Goal: Navigation & Orientation: Find specific page/section

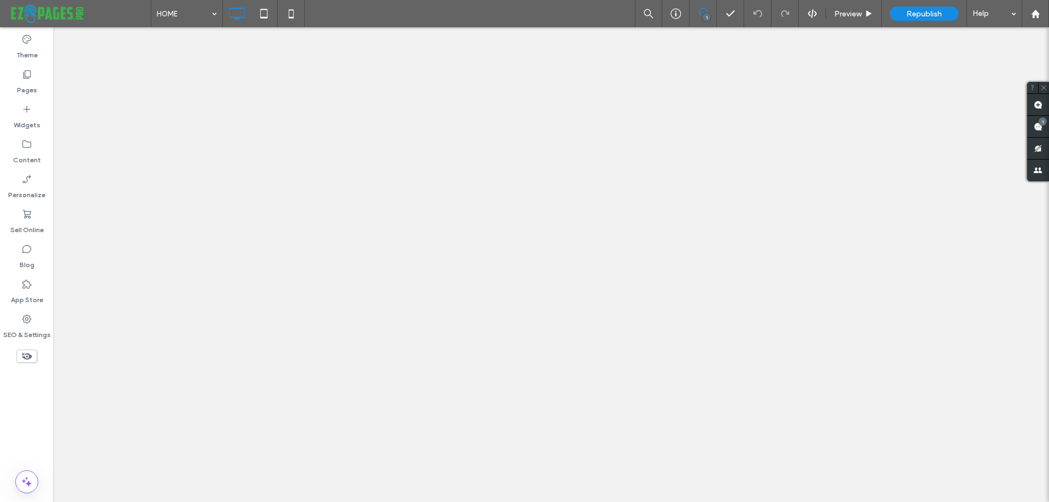
click at [34, 86] on label "Pages" at bounding box center [27, 87] width 20 height 15
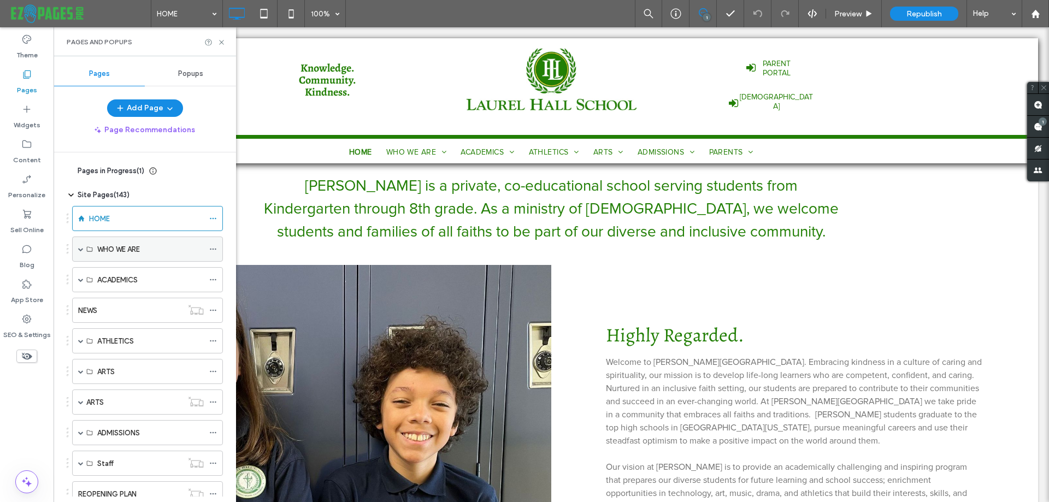
click at [79, 252] on span at bounding box center [80, 249] width 5 height 24
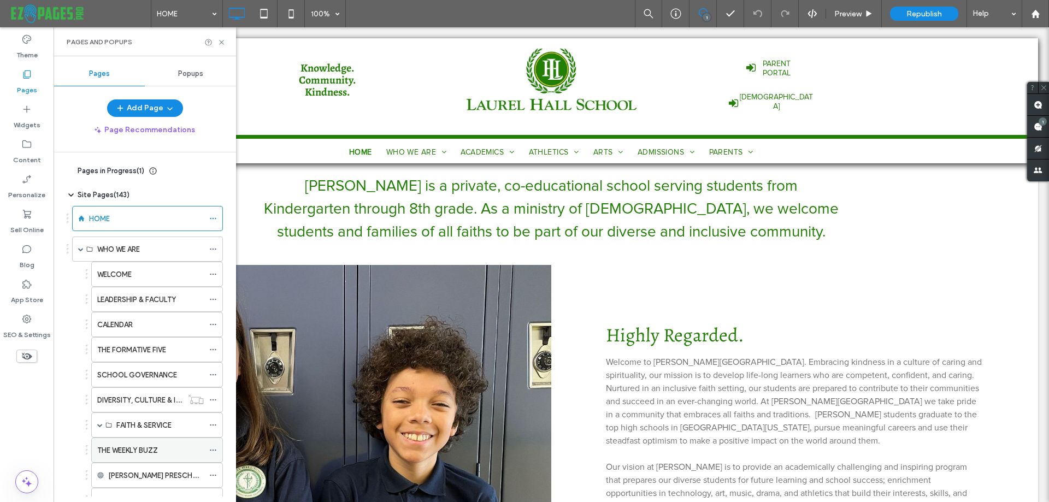
click at [135, 448] on label "THE WEEKLY BUZZ" at bounding box center [127, 450] width 61 height 19
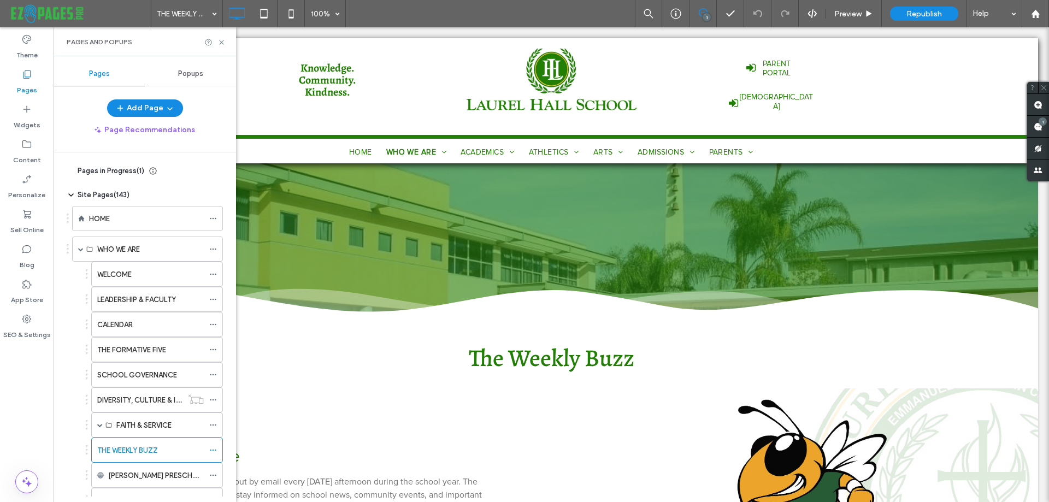
click at [704, 15] on div "1" at bounding box center [706, 17] width 8 height 8
click at [703, 13] on icon at bounding box center [703, 12] width 9 height 9
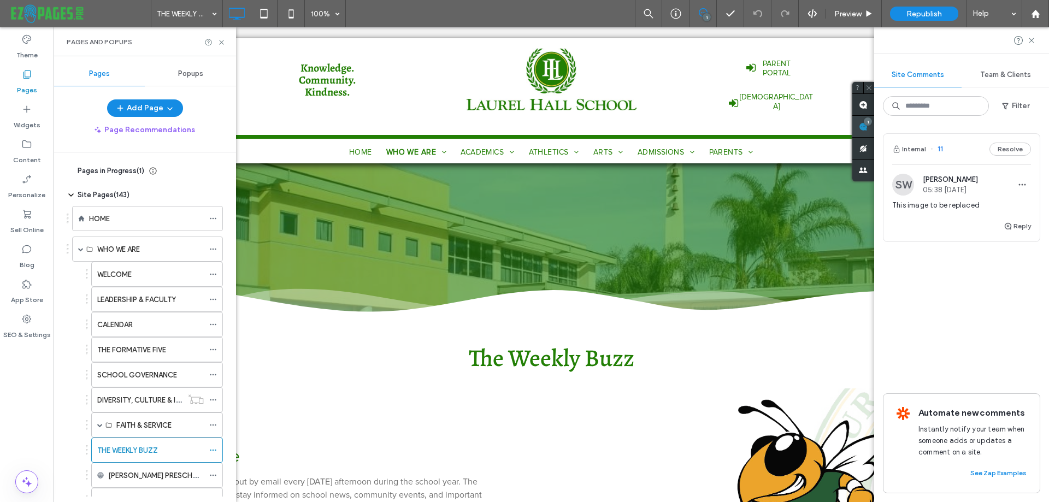
click at [874, 123] on div "1" at bounding box center [863, 127] width 22 height 22
click at [1033, 40] on icon at bounding box center [1031, 40] width 9 height 9
